Goal: Check status: Check status

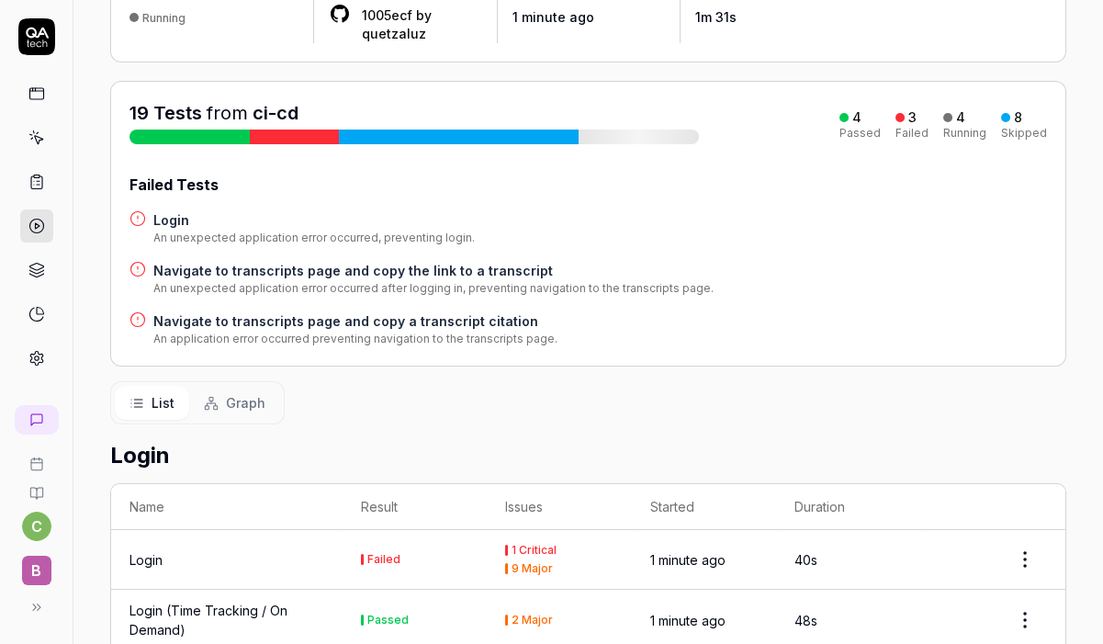
scroll to position [160, 0]
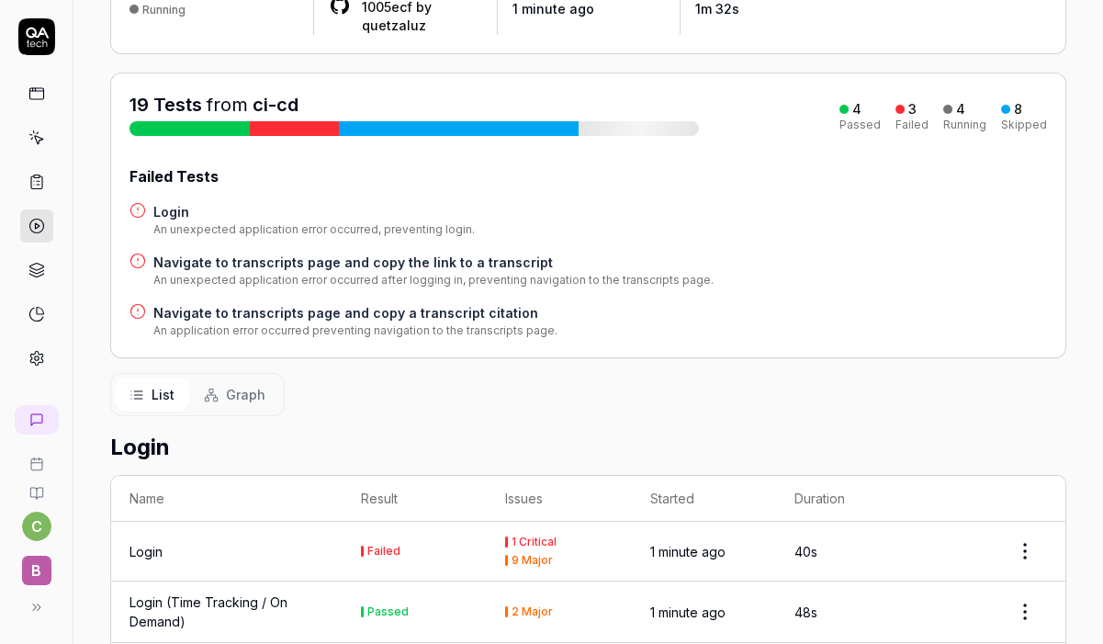
click at [192, 208] on h4 "Login" at bounding box center [313, 211] width 321 height 19
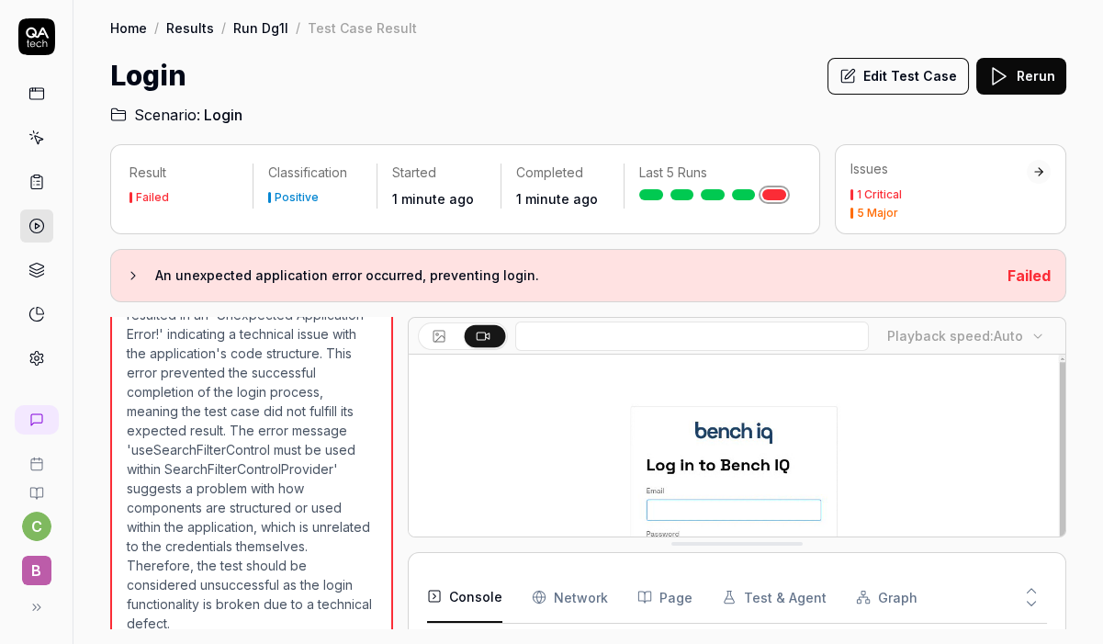
scroll to position [512, 0]
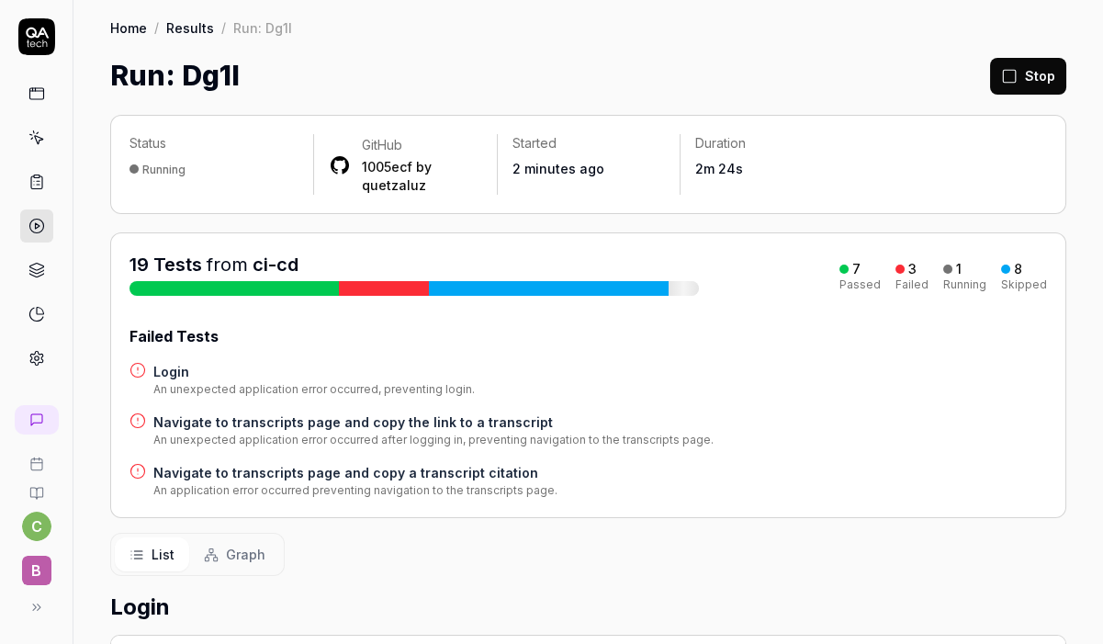
click at [1046, 72] on button "Stop" at bounding box center [1028, 76] width 76 height 37
click at [992, 78] on button "Rerun failed" at bounding box center [984, 76] width 102 height 37
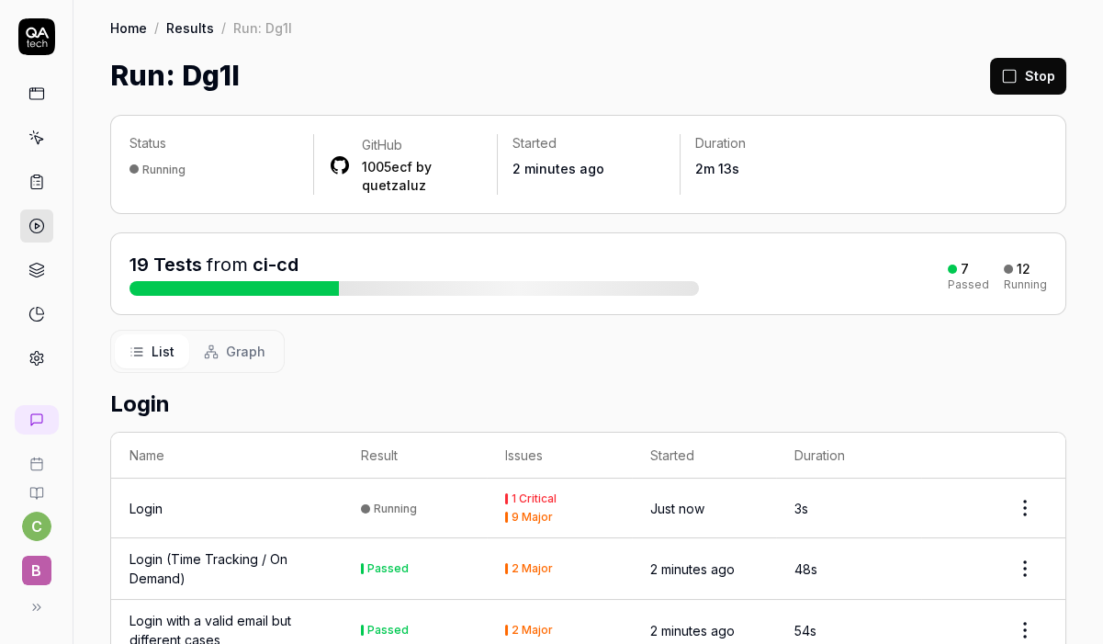
click at [32, 236] on link at bounding box center [36, 225] width 33 height 33
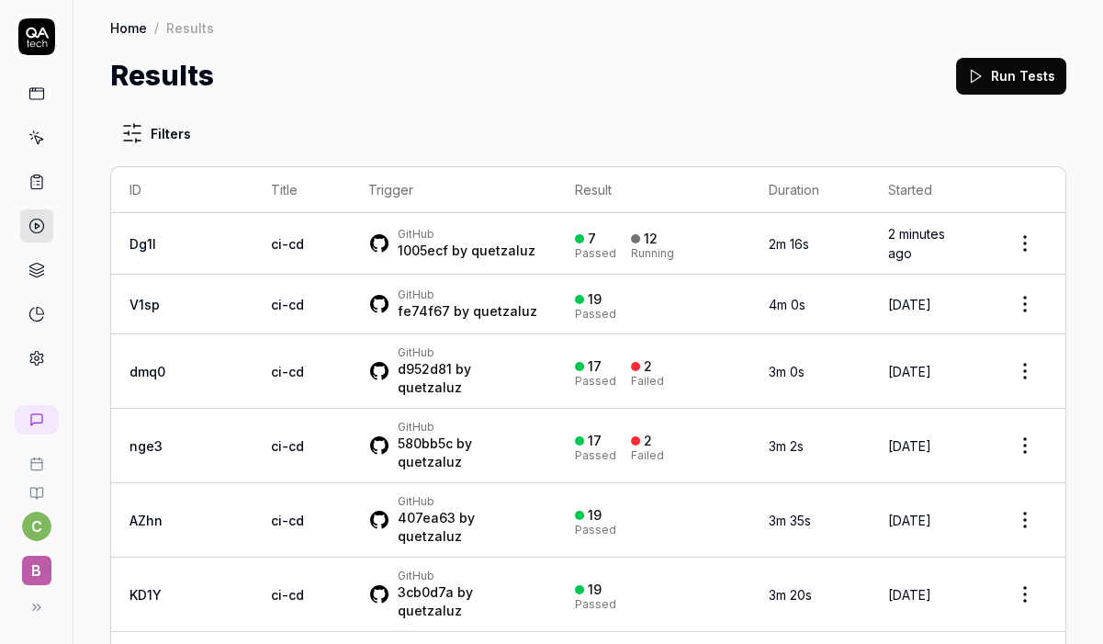
scroll to position [46, 0]
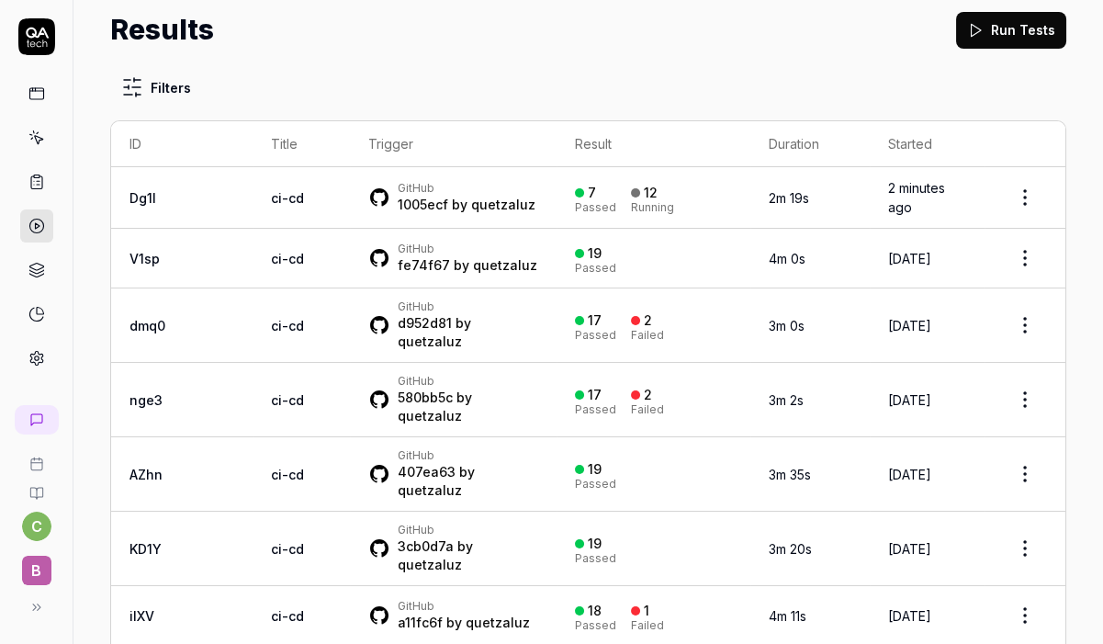
click at [512, 209] on td "GitHub 1005ecf by quetzaluz" at bounding box center [453, 198] width 207 height 62
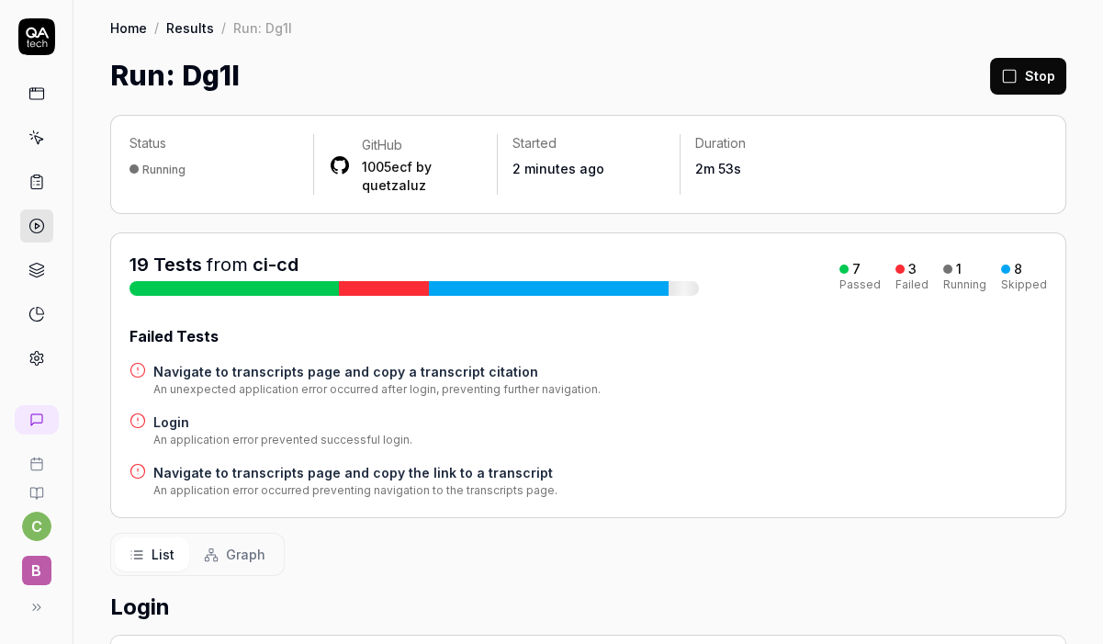
click at [373, 282] on div at bounding box center [384, 288] width 90 height 15
click at [45, 222] on link at bounding box center [36, 225] width 33 height 33
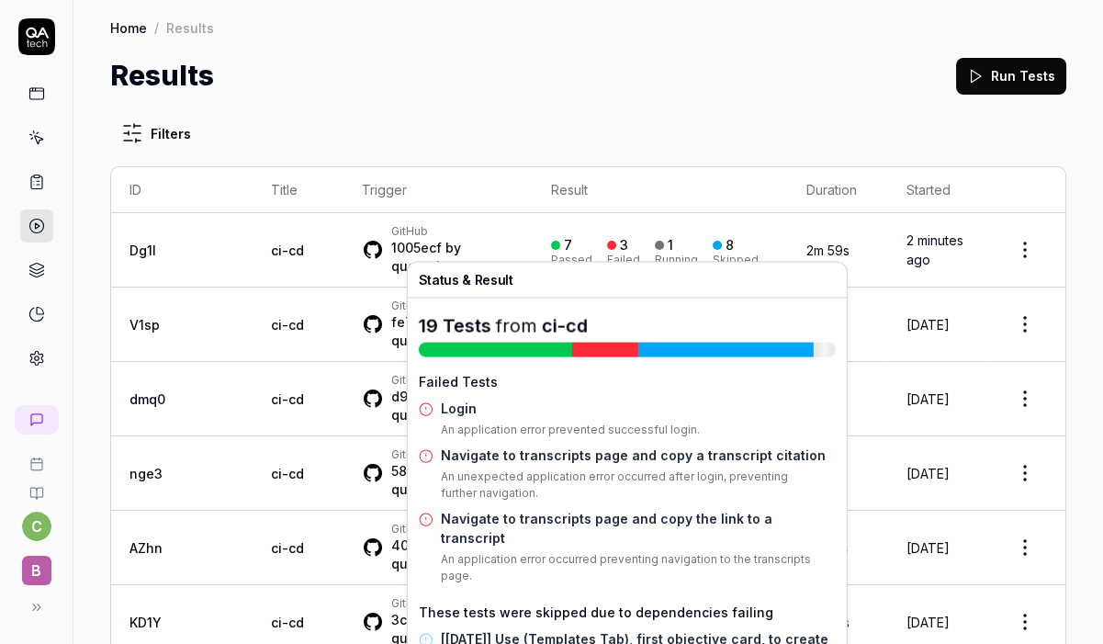
click at [1020, 73] on button "Run Tests" at bounding box center [1011, 76] width 110 height 37
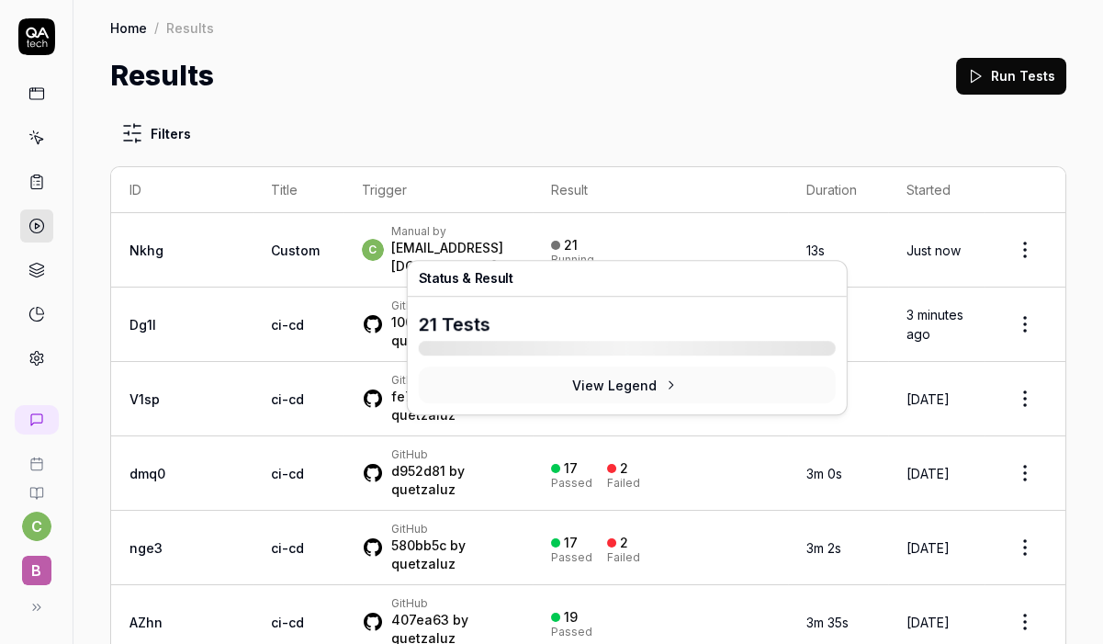
click at [621, 237] on div "21 Running" at bounding box center [660, 250] width 218 height 30
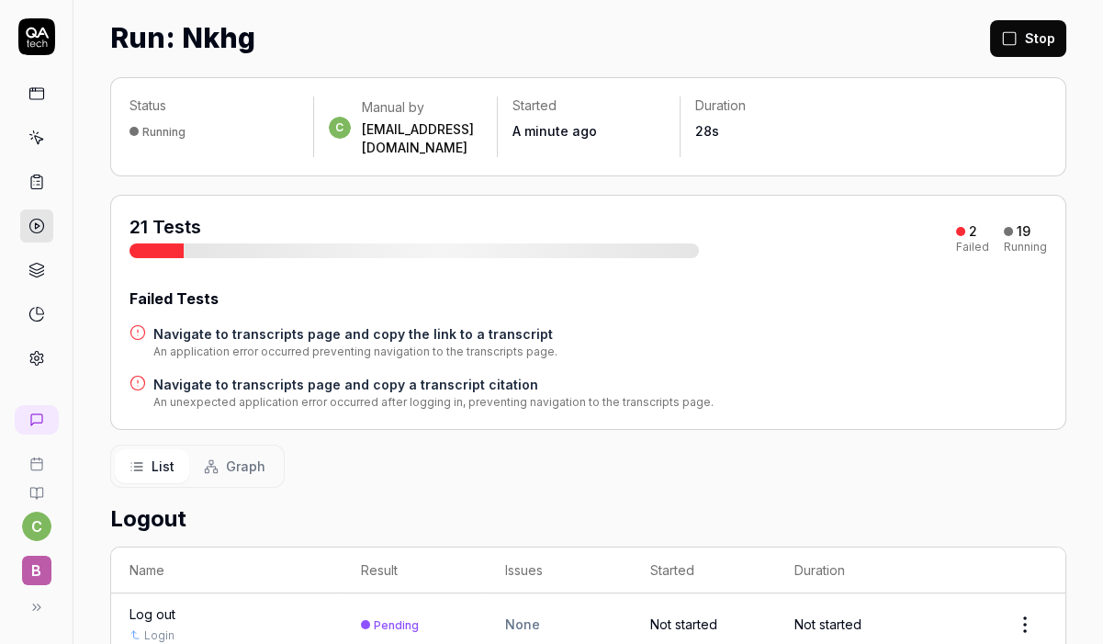
scroll to position [39, 0]
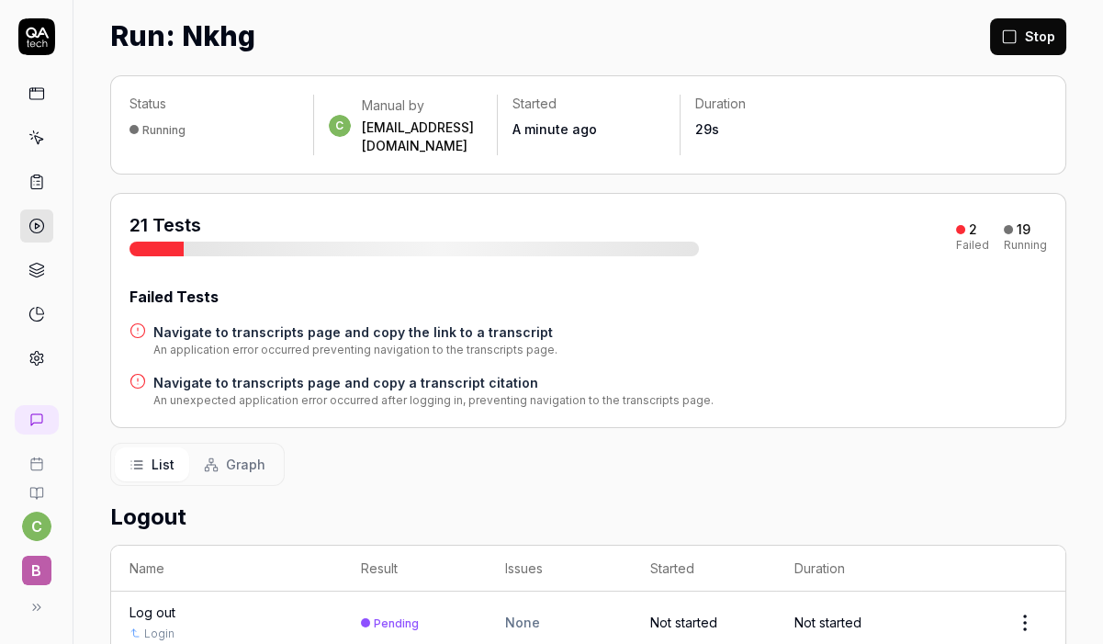
click at [439, 322] on h4 "Navigate to transcripts page and copy the link to a transcript" at bounding box center [355, 331] width 404 height 19
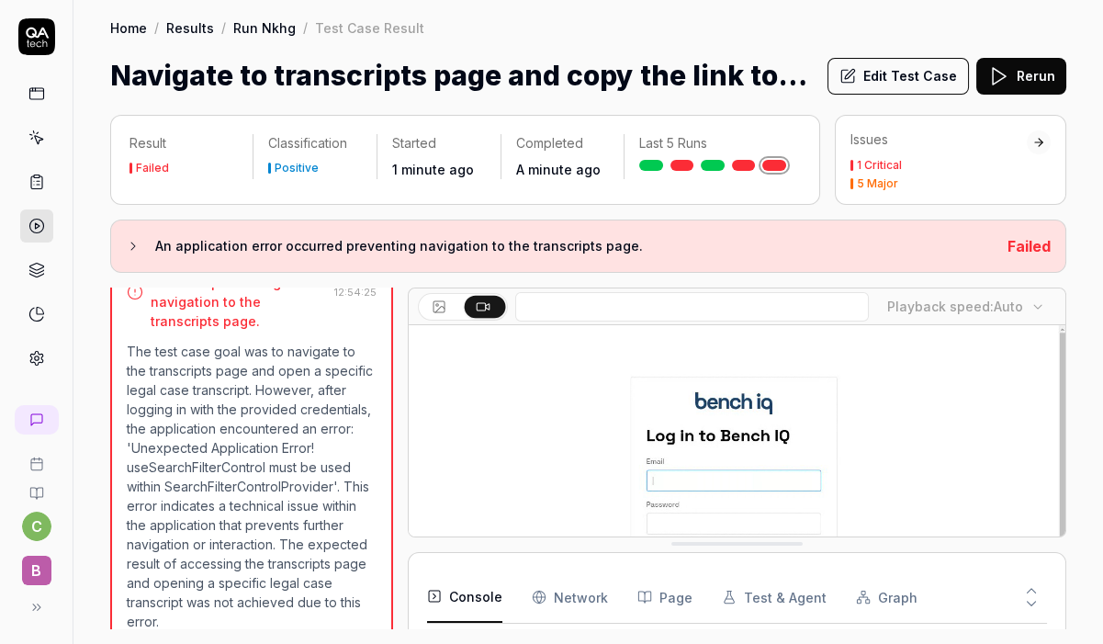
click at [681, 155] on div "Last 5 Runs" at bounding box center [712, 152] width 176 height 37
click at [33, 140] on icon at bounding box center [36, 137] width 17 height 17
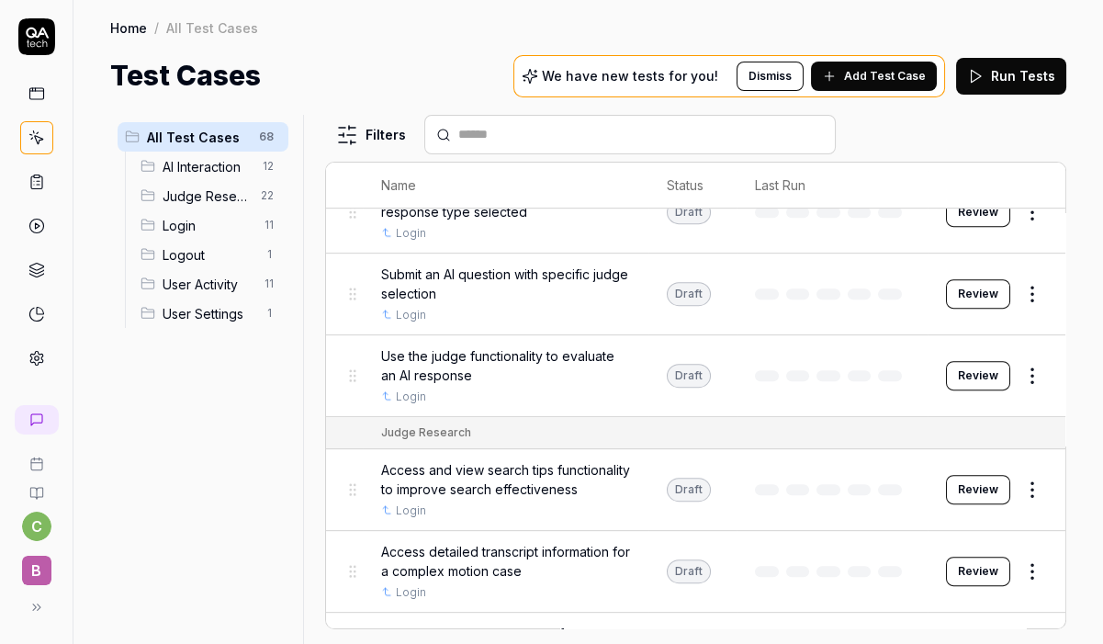
scroll to position [1585, 0]
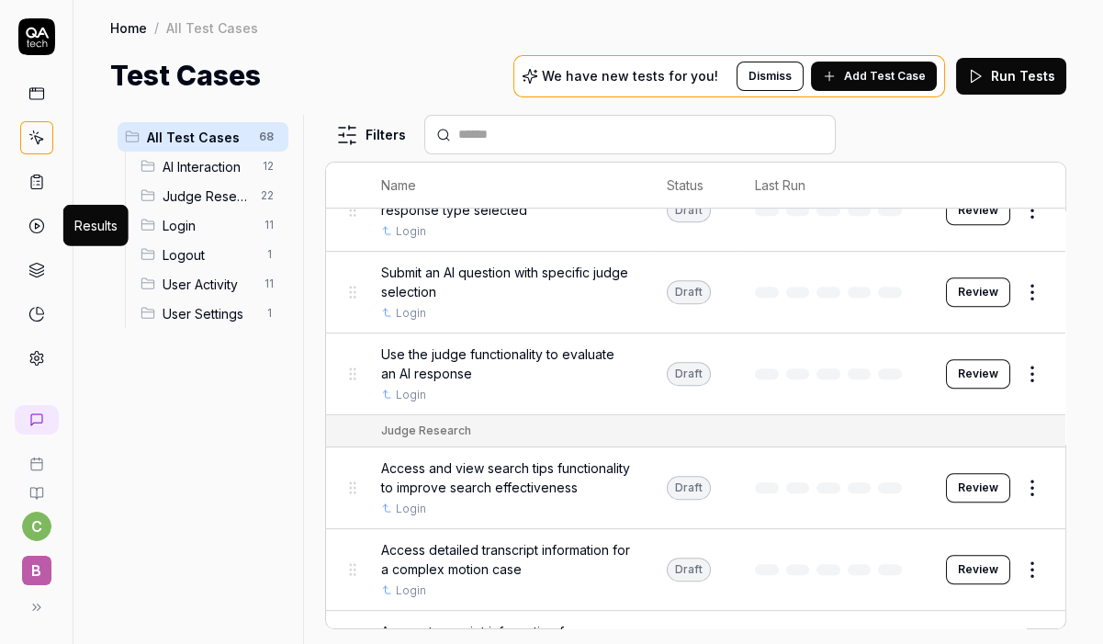
click at [35, 226] on polygon at bounding box center [37, 226] width 5 height 6
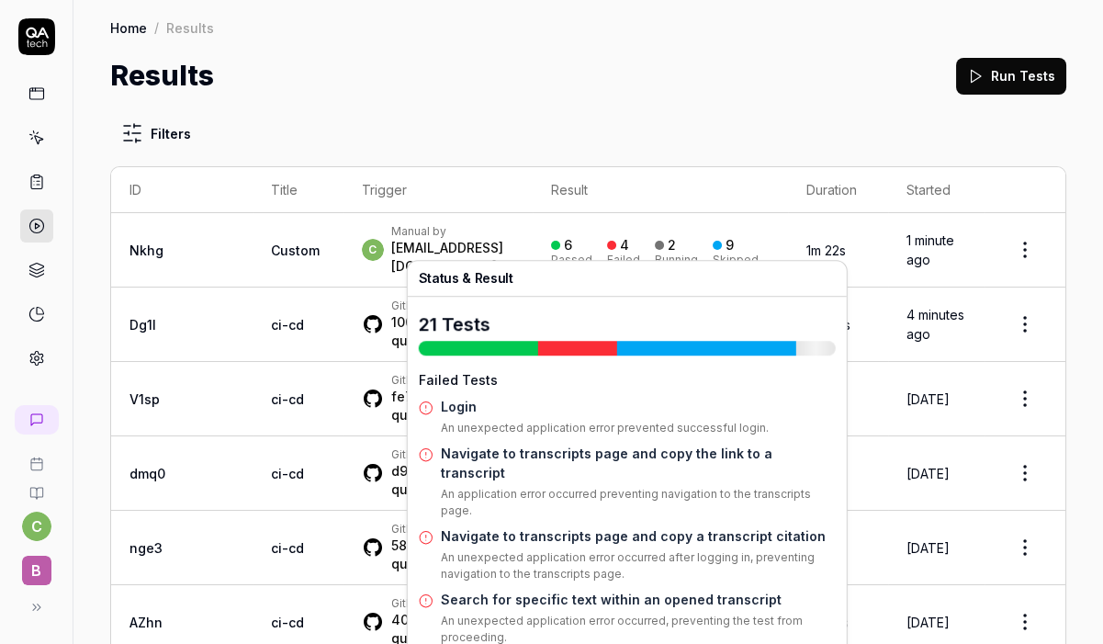
click at [552, 243] on div "6 Passed" at bounding box center [571, 250] width 41 height 30
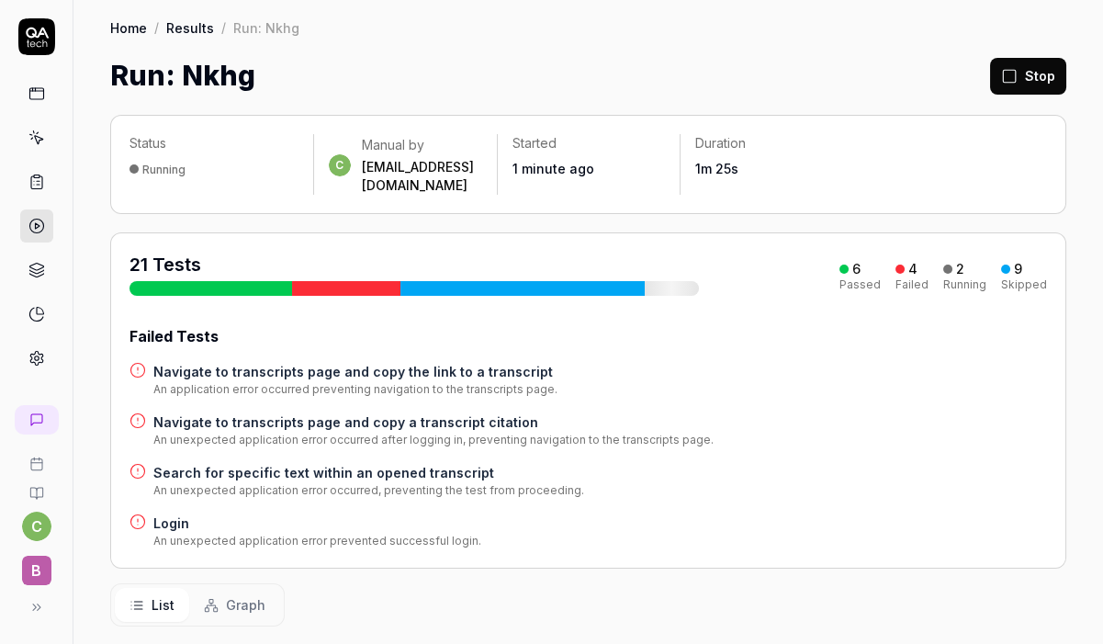
click at [343, 281] on div at bounding box center [346, 288] width 108 height 15
click at [173, 513] on h4 "Login" at bounding box center [317, 522] width 328 height 19
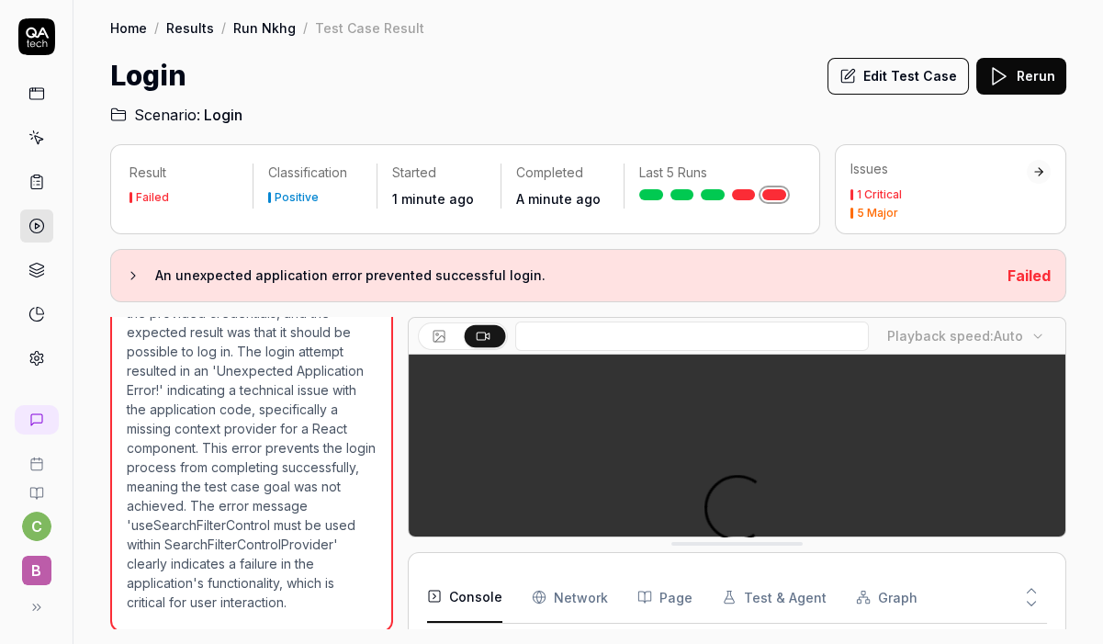
scroll to position [463, 0]
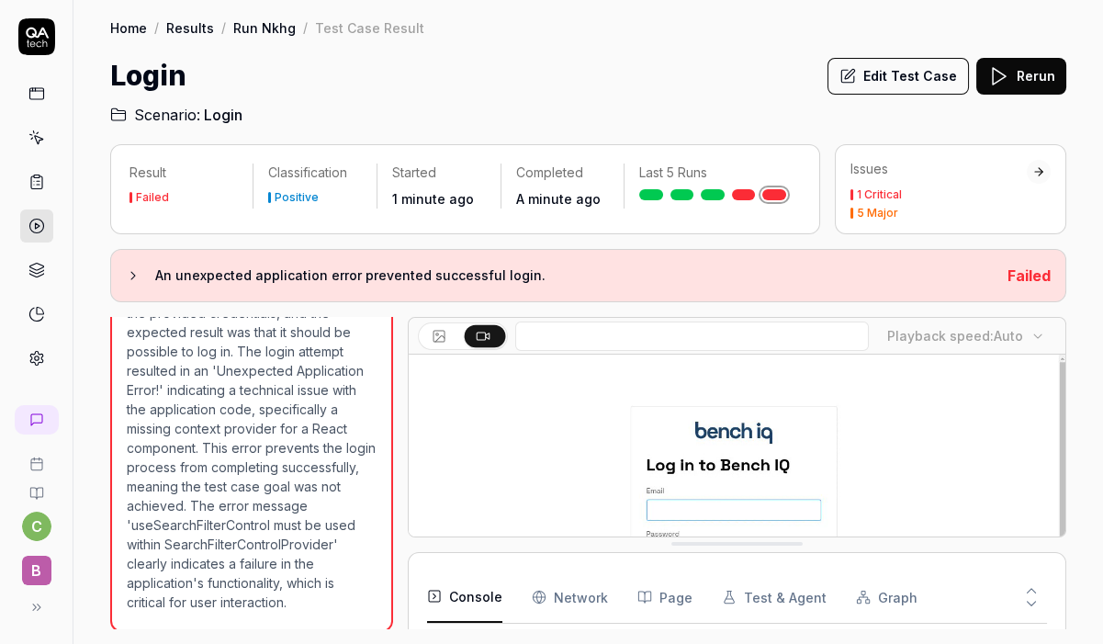
click at [1042, 76] on button "Rerun" at bounding box center [1021, 76] width 90 height 37
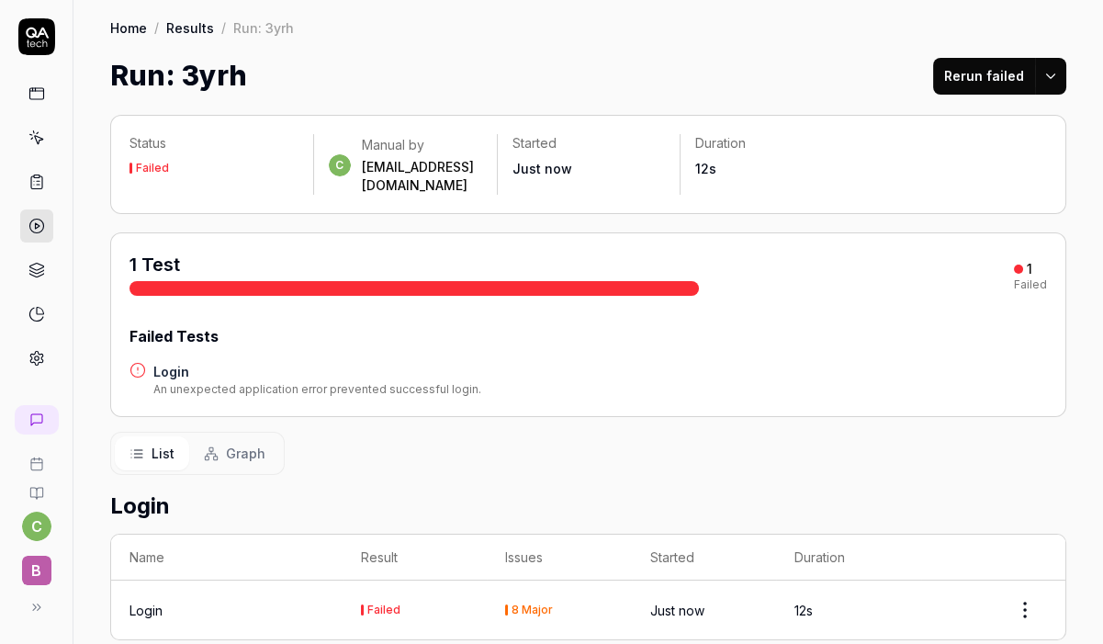
scroll to position [64, 0]
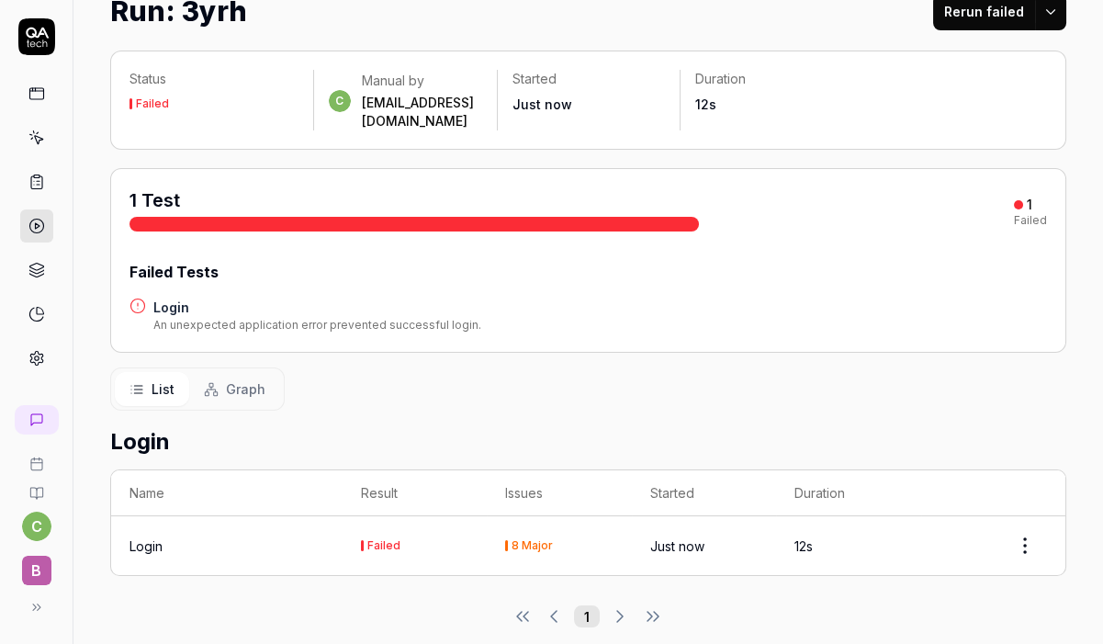
click at [145, 536] on div "Login" at bounding box center [145, 545] width 33 height 19
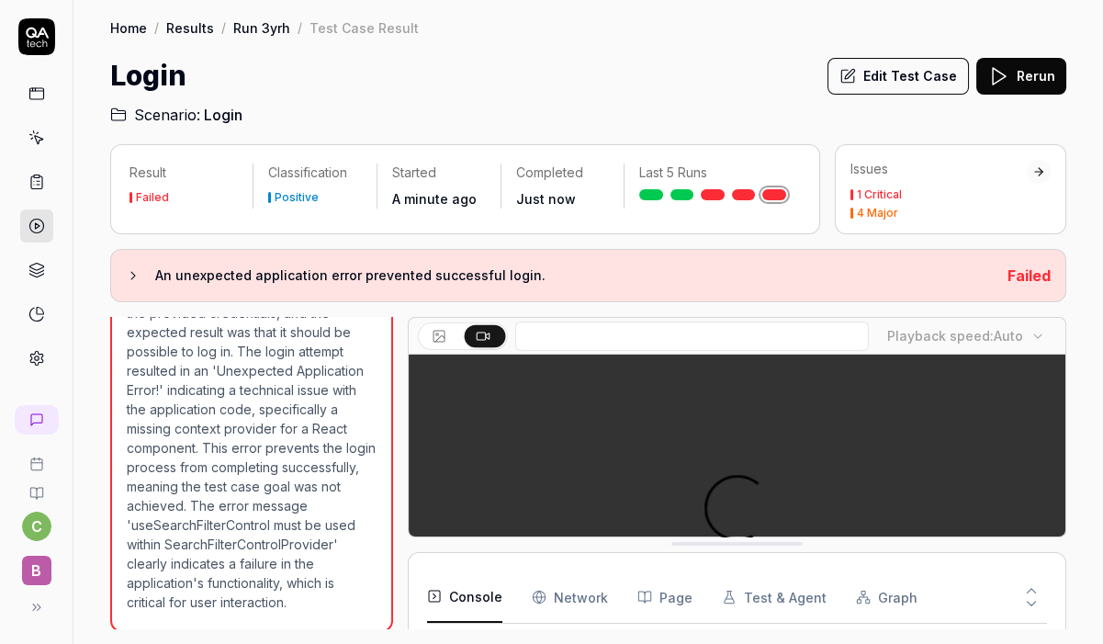
scroll to position [410, 0]
